Goal: Task Accomplishment & Management: Complete application form

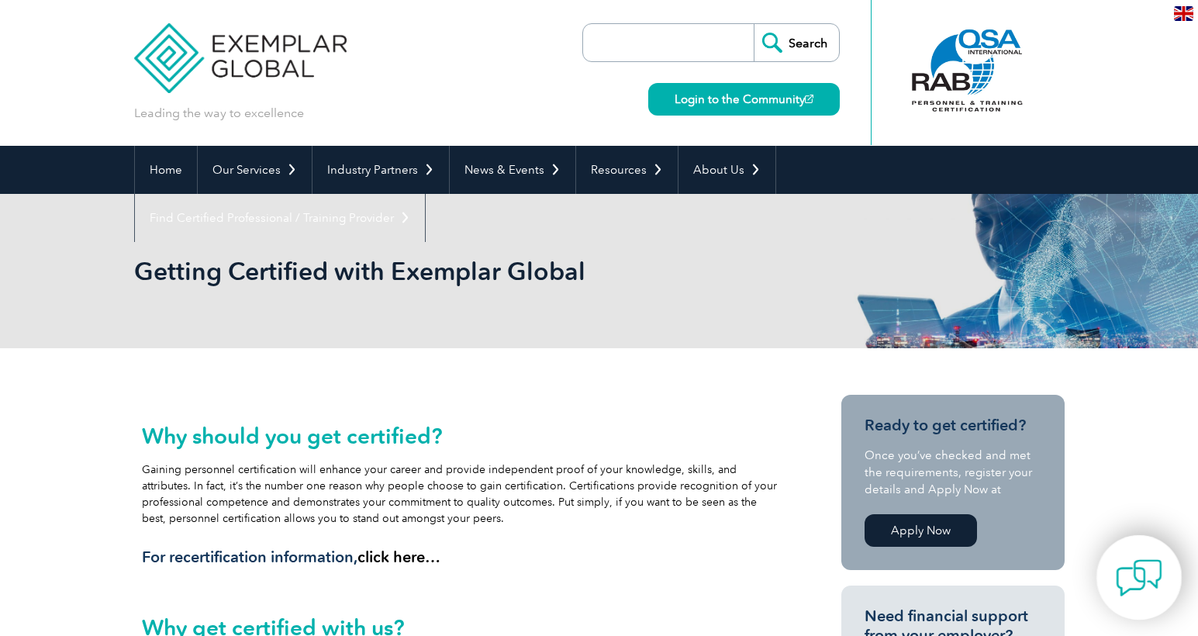
click at [1139, 591] on img at bounding box center [1139, 578] width 47 height 47
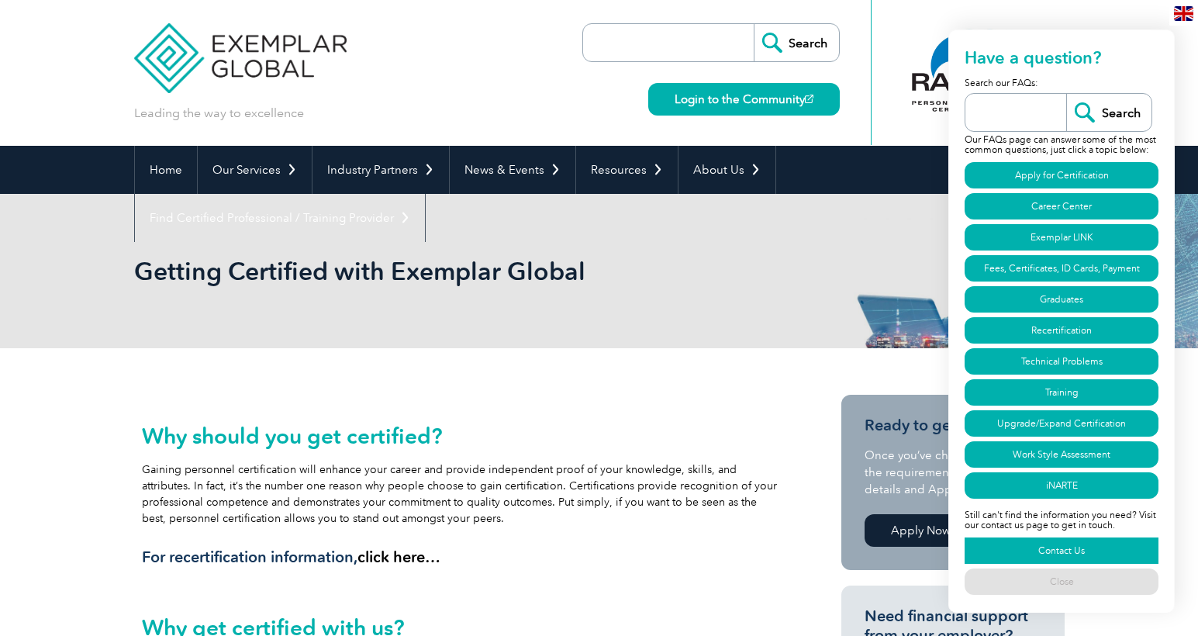
click at [1082, 552] on link "Contact Us" at bounding box center [1062, 551] width 194 height 26
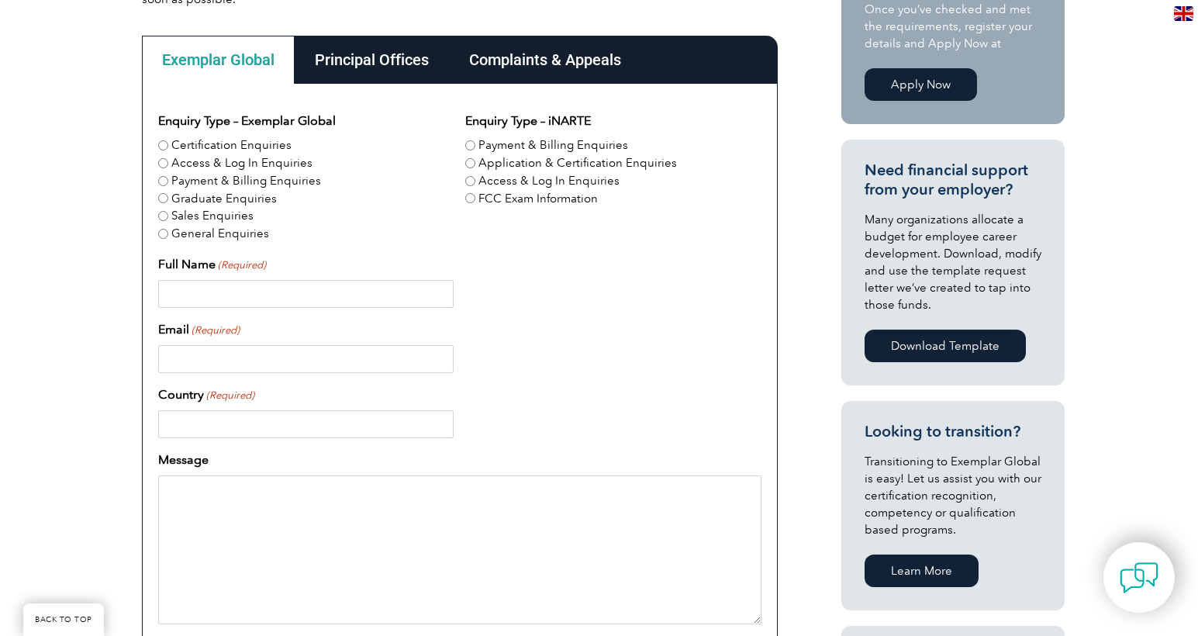
scroll to position [480, 0]
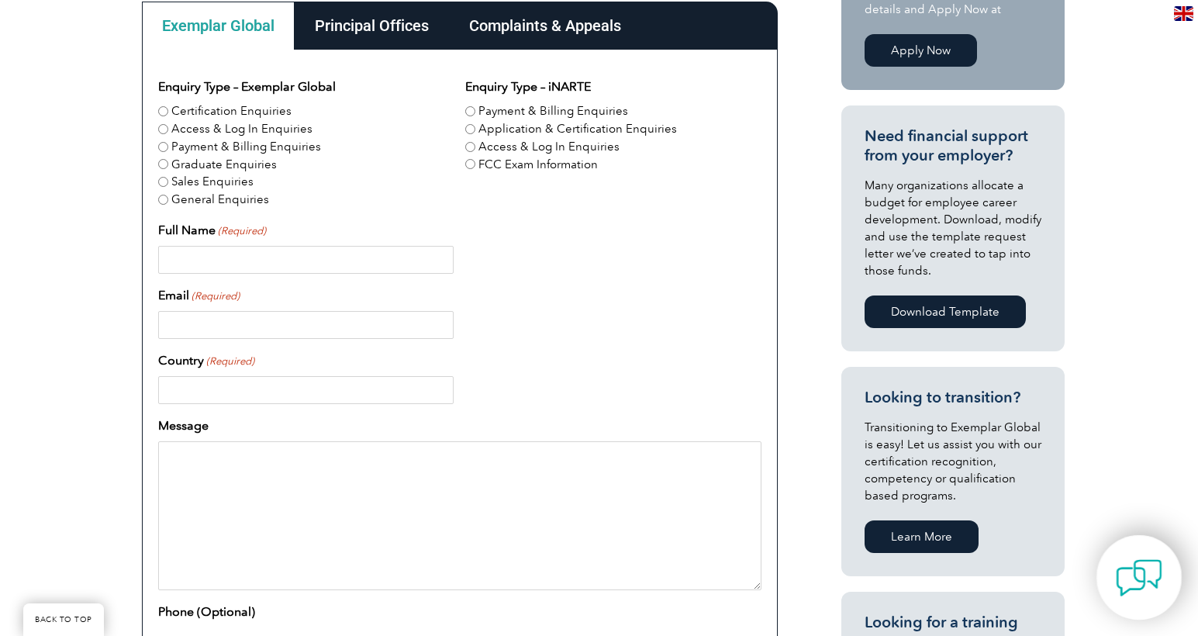
click at [1143, 569] on img at bounding box center [1139, 578] width 47 height 47
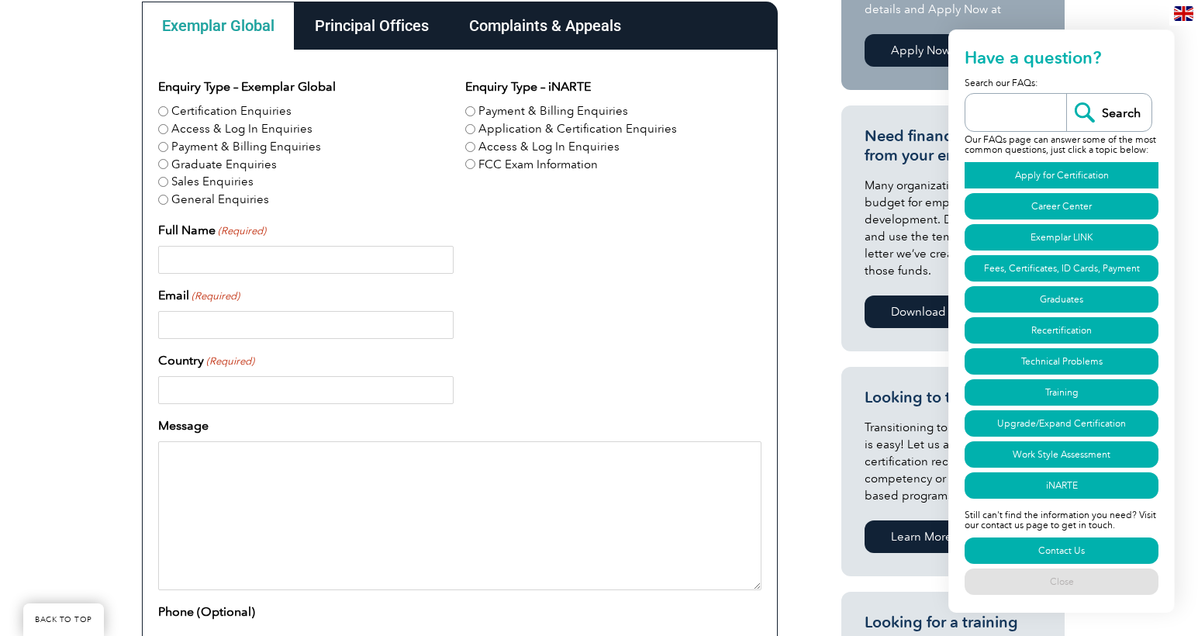
click at [1065, 168] on link "Apply for Certification" at bounding box center [1062, 175] width 194 height 26
click at [434, 230] on div "Full Name (Required)" at bounding box center [459, 247] width 603 height 53
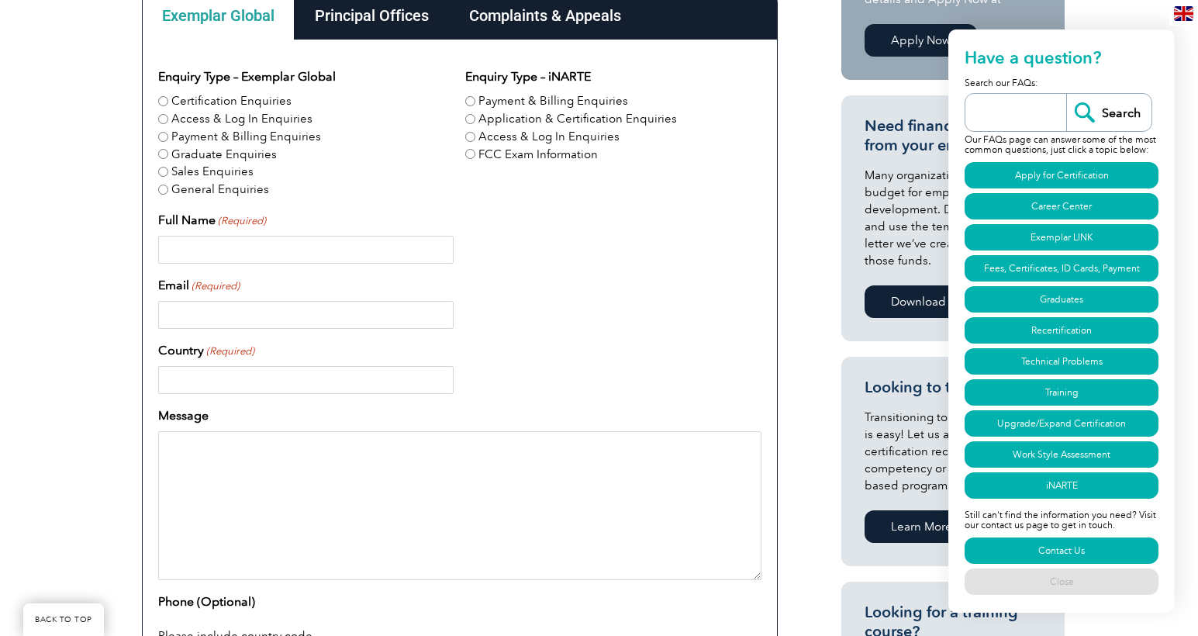
click at [159, 134] on input "Payment & Billing Enquiries" at bounding box center [163, 137] width 10 height 10
radio input "true"
click at [198, 252] on input "Full Name (Required)" at bounding box center [306, 250] width 296 height 28
type input "Harshal Desai"
type input "United States"
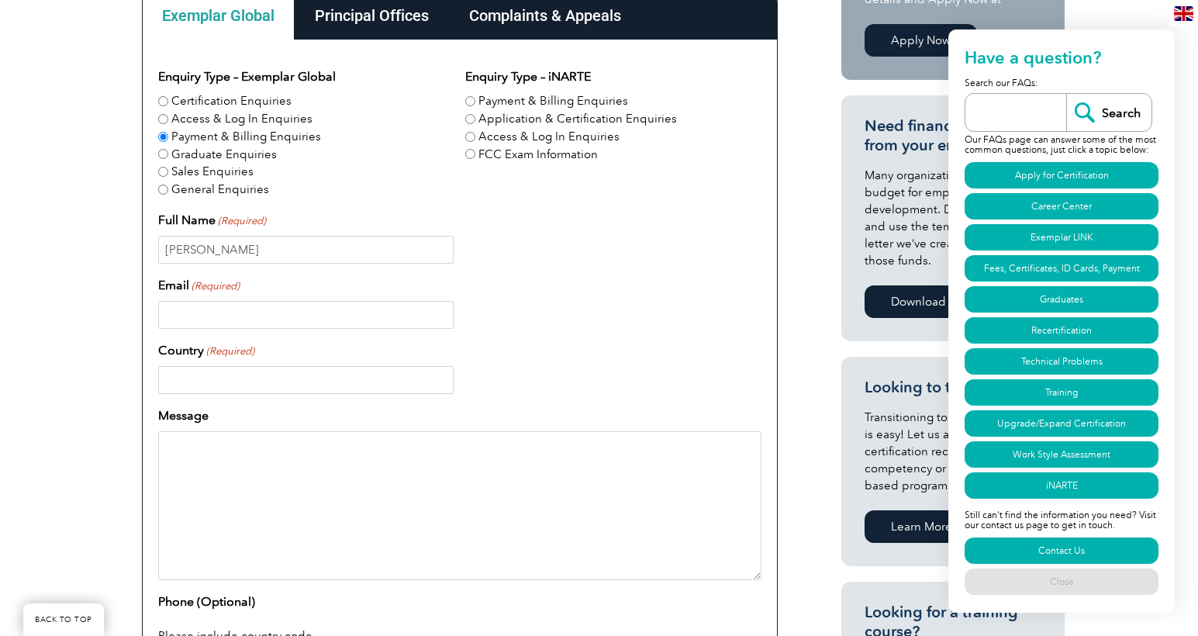
type input "2014715165"
click at [279, 312] on input "Email (Required)" at bounding box center [306, 315] width 296 height 28
type input "desai.harshal1998@gmail.com"
click at [305, 489] on textarea "Message" at bounding box center [459, 505] width 603 height 149
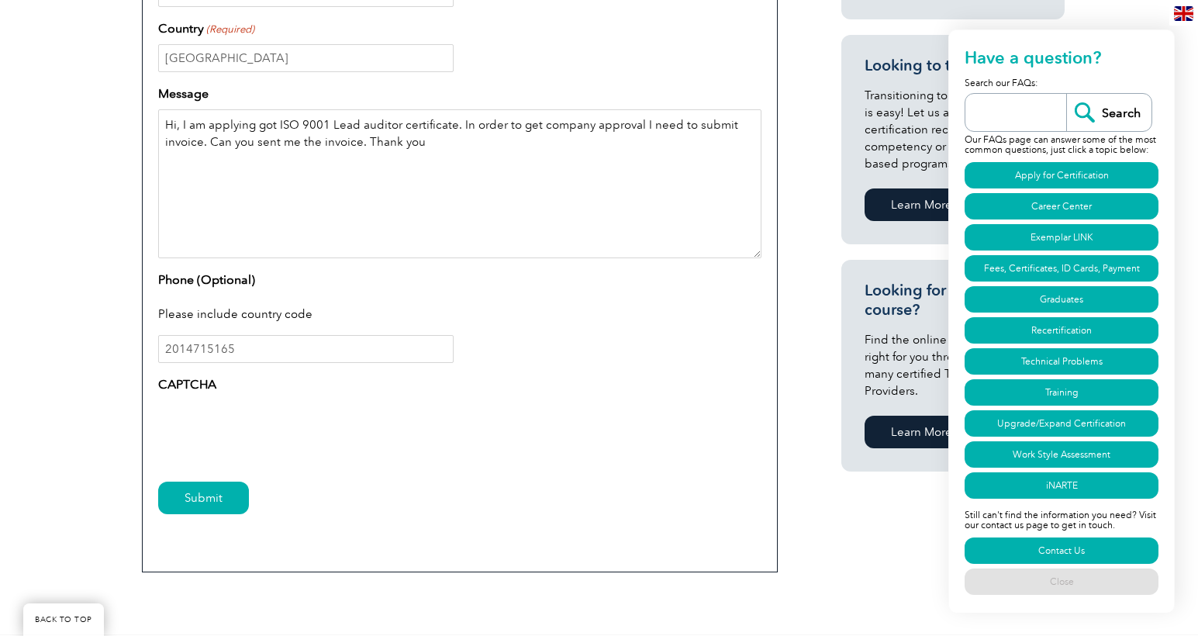
scroll to position [965, 0]
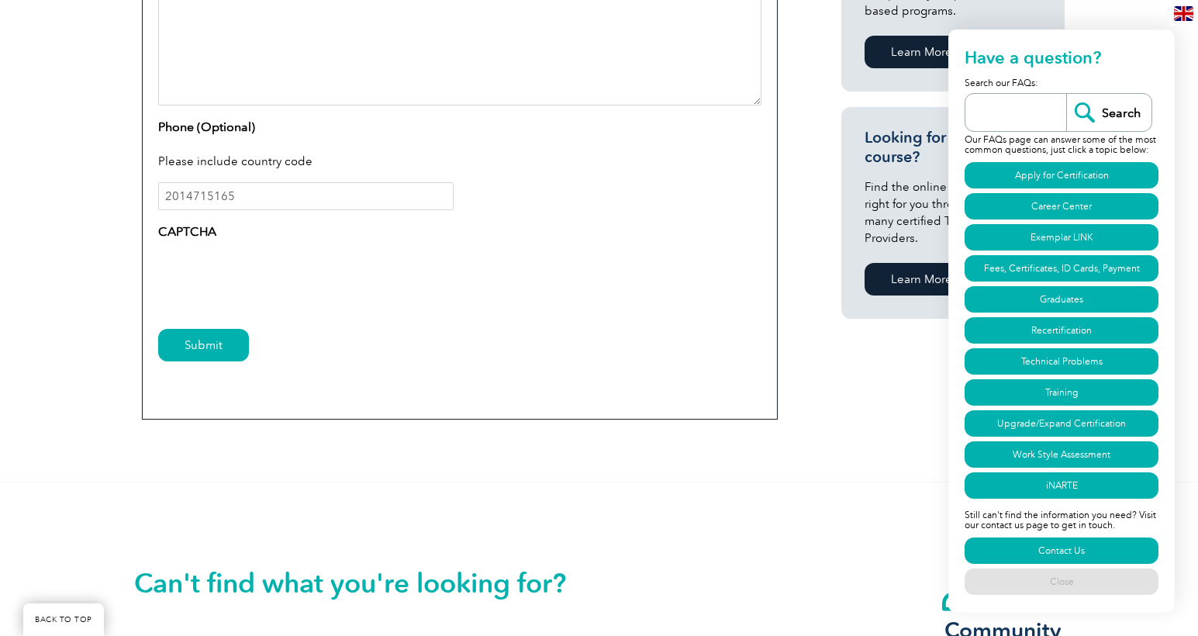
type textarea "Hi, I am applying got ISO 9001 Lead auditor certificate. In order to get compan…"
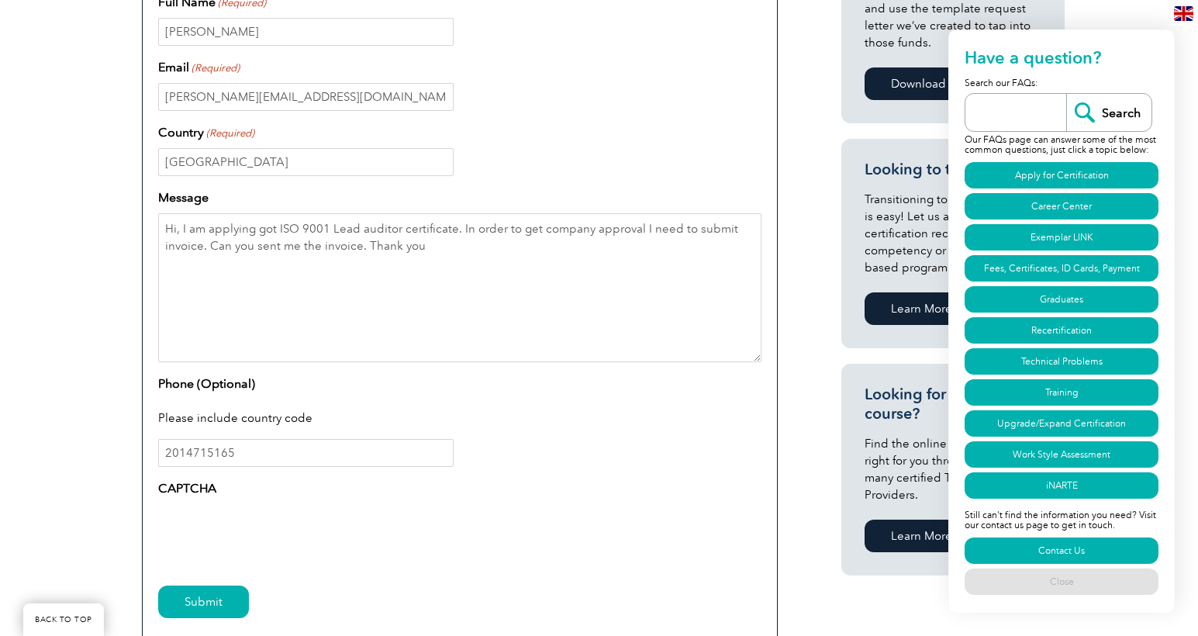
scroll to position [713, 0]
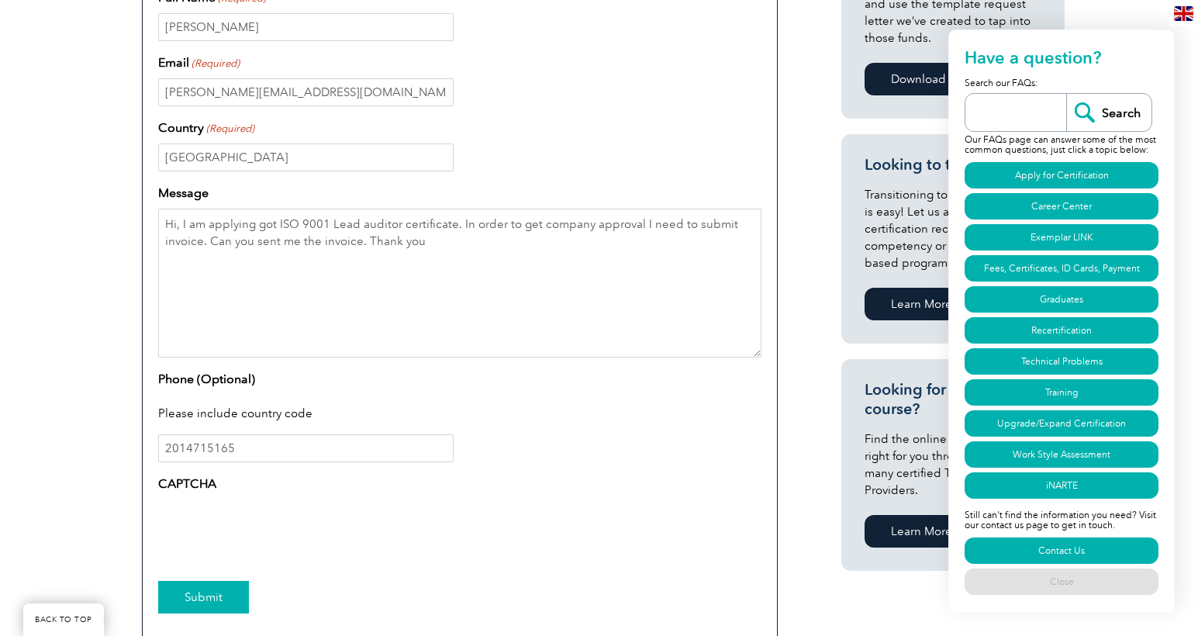
click at [209, 590] on input "Submit" at bounding box center [203, 597] width 91 height 33
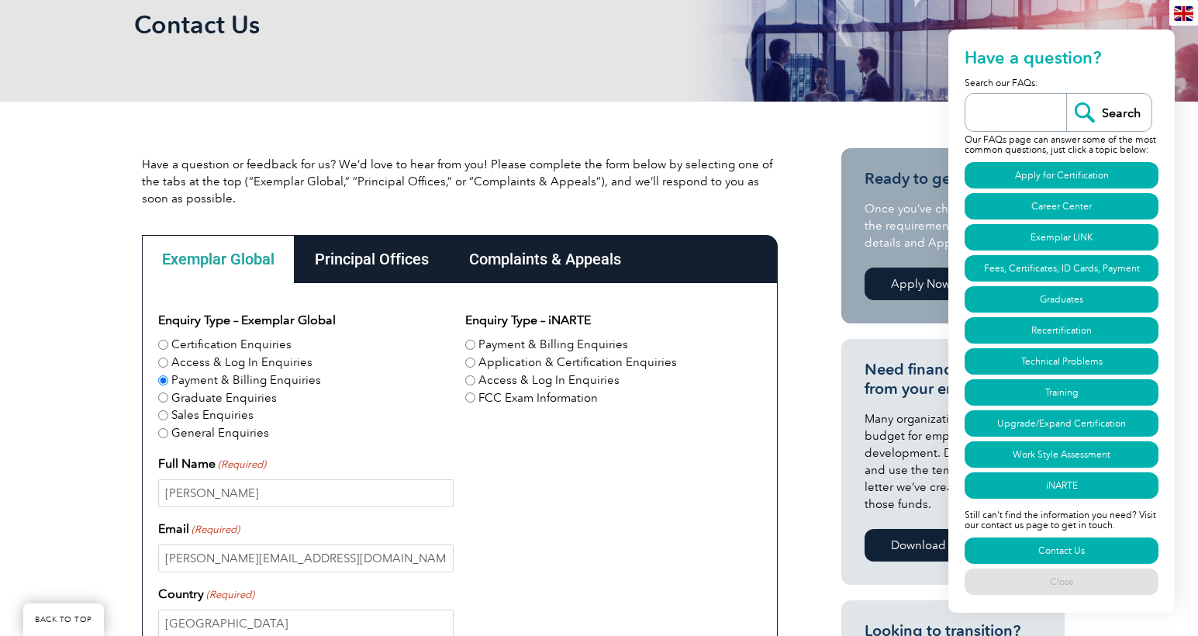
scroll to position [237, 0]
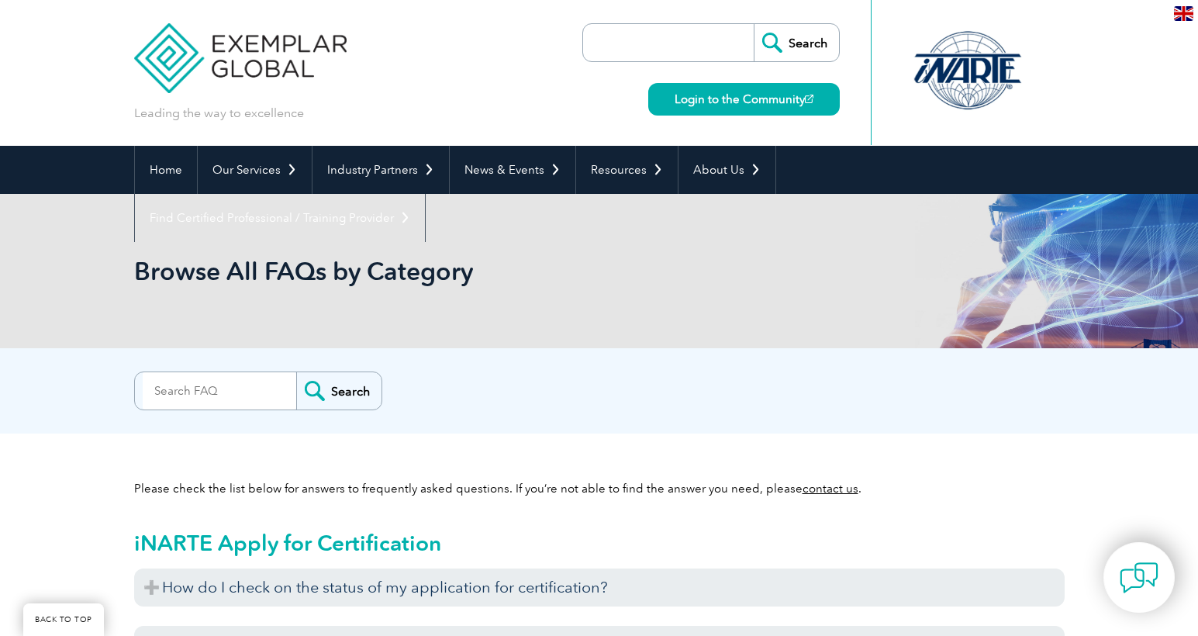
scroll to position [891, 0]
